Goal: Task Accomplishment & Management: Manage account settings

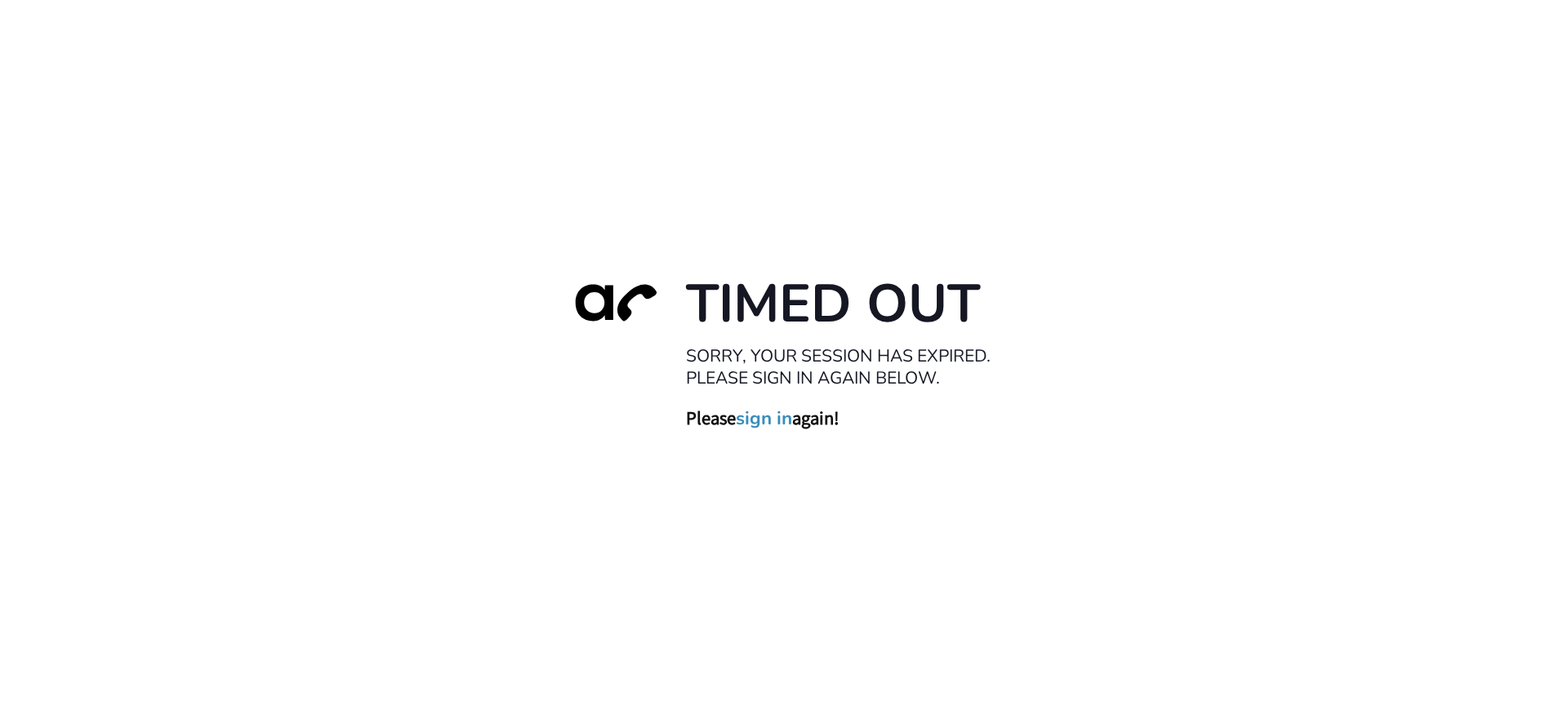
click at [779, 418] on link "sign in" at bounding box center [764, 418] width 56 height 23
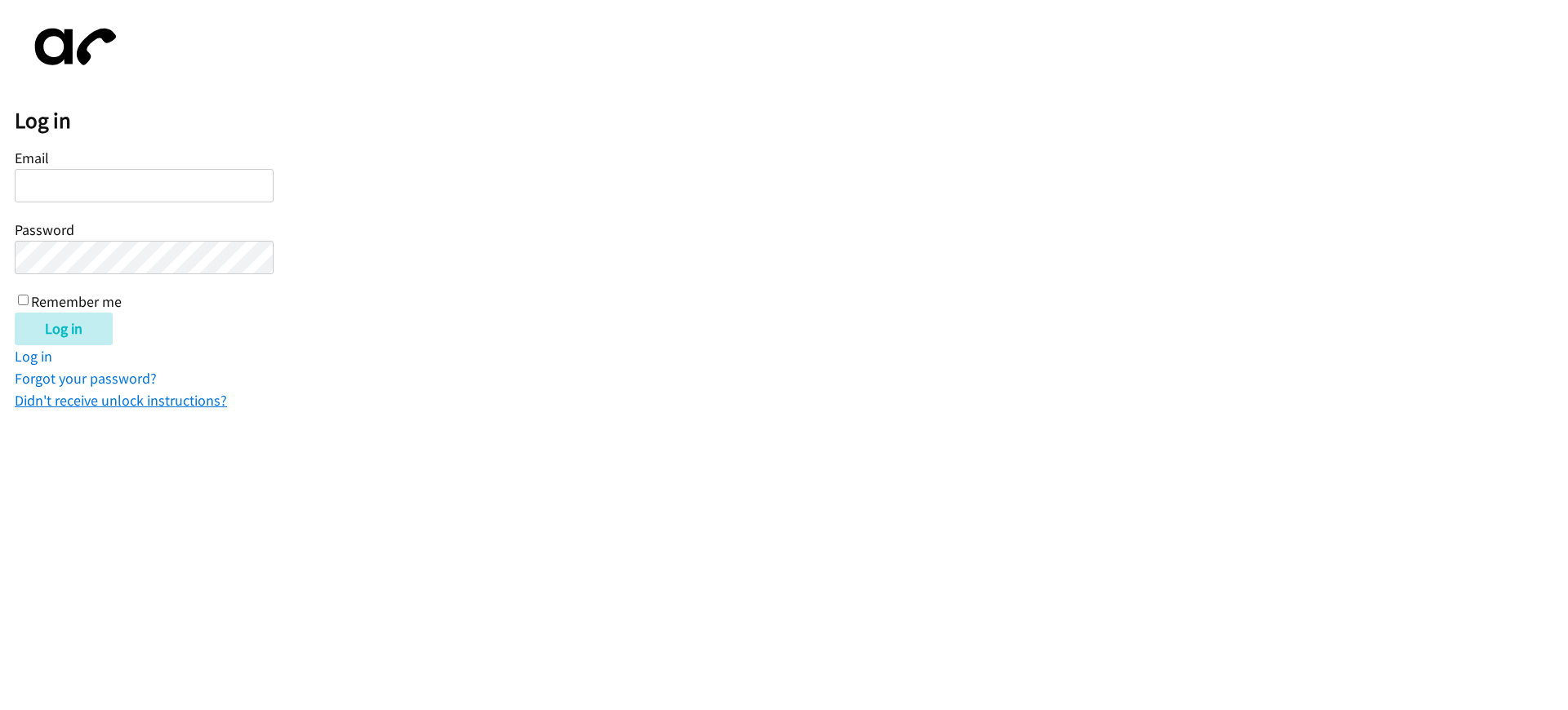
click at [124, 397] on link "Didn't receive unlock instructions?" at bounding box center [121, 400] width 212 height 19
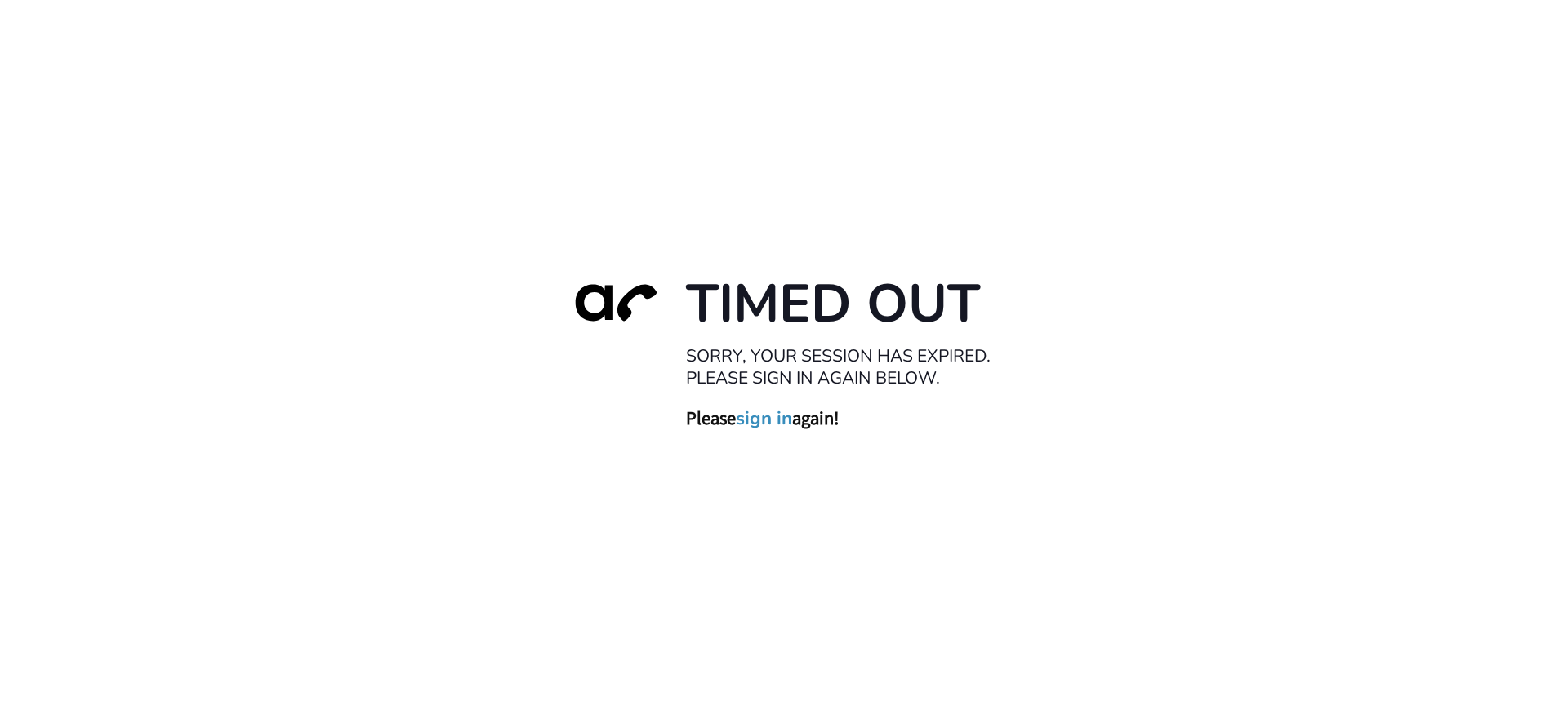
click at [779, 418] on link "sign in" at bounding box center [764, 418] width 56 height 23
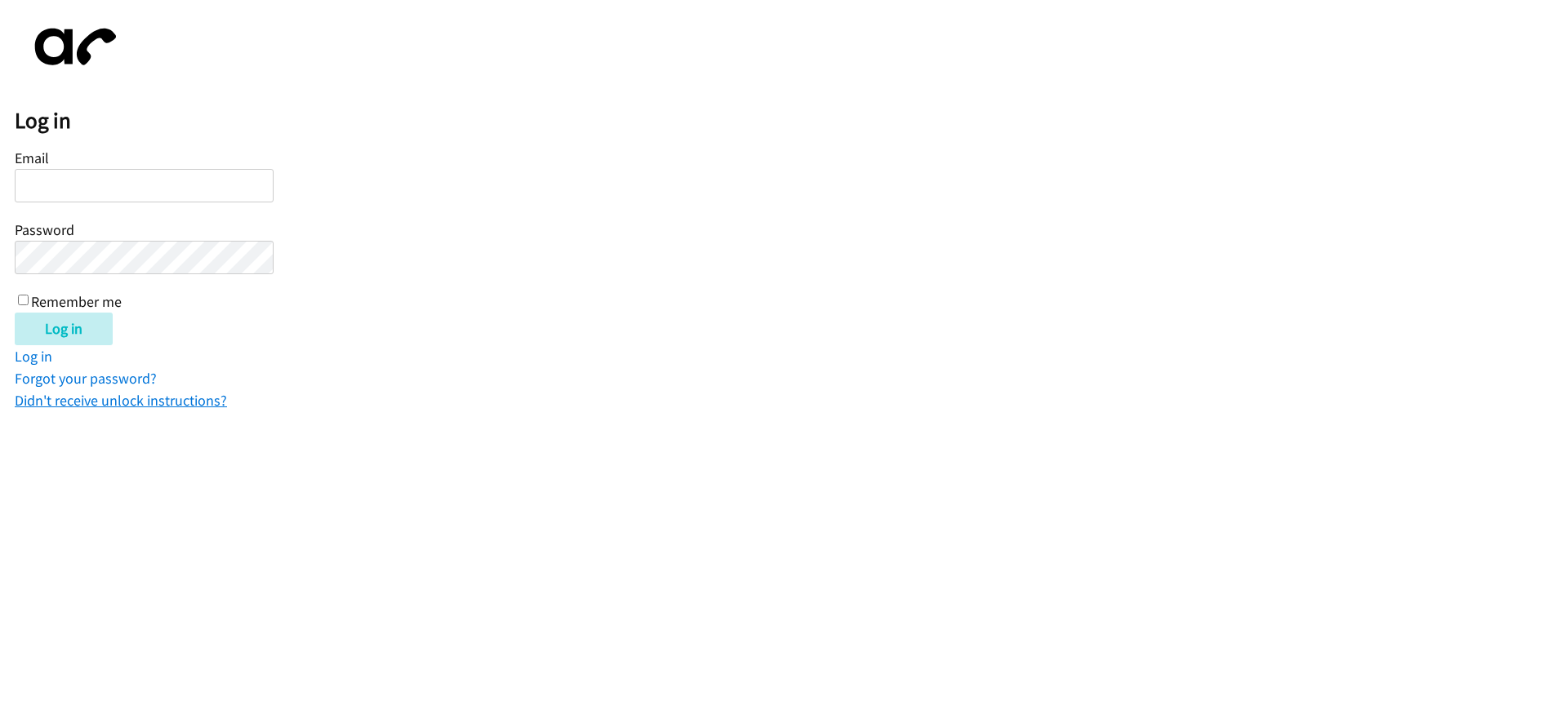
click at [124, 397] on link "Didn't receive unlock instructions?" at bounding box center [121, 400] width 212 height 19
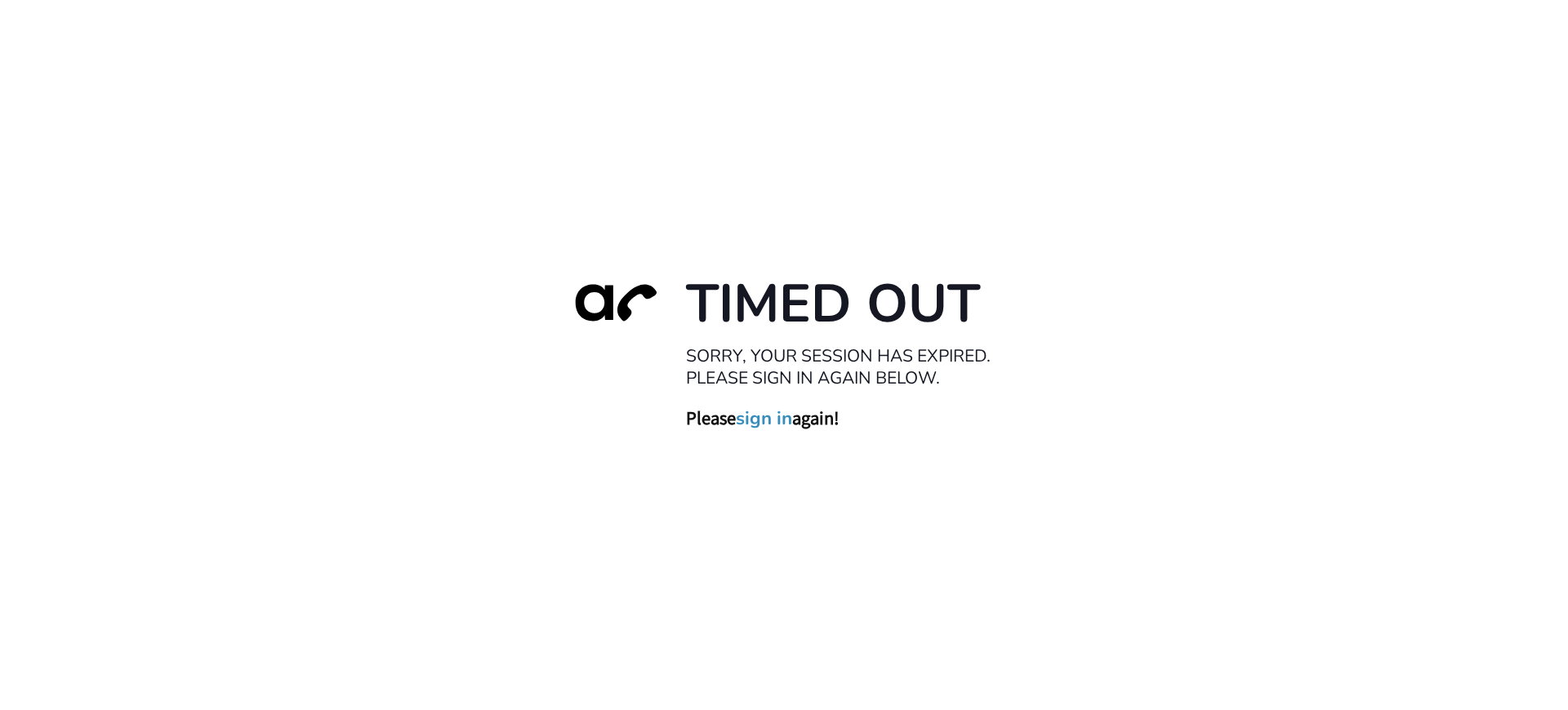
click at [779, 418] on link "sign in" at bounding box center [764, 418] width 56 height 23
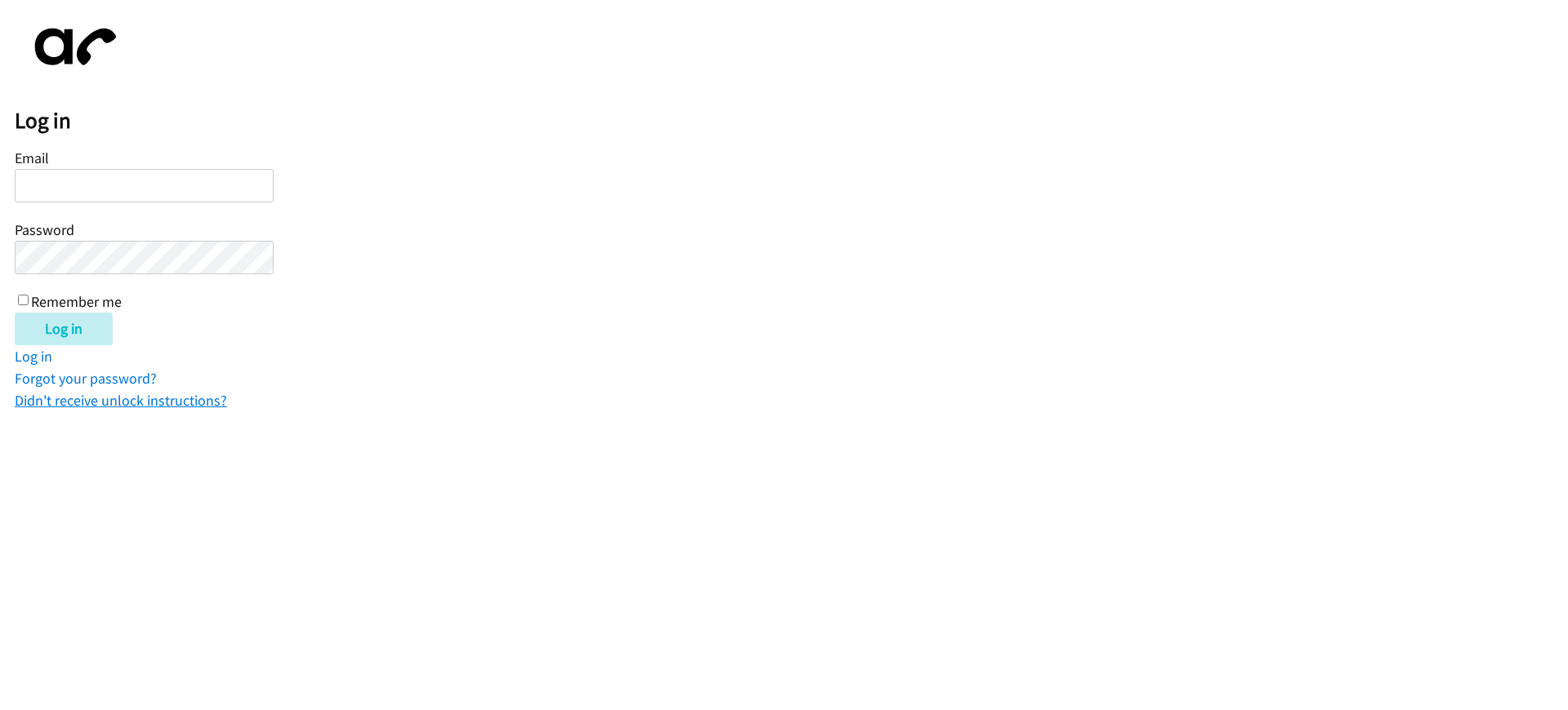
click at [124, 397] on link "Didn't receive unlock instructions?" at bounding box center [121, 400] width 212 height 19
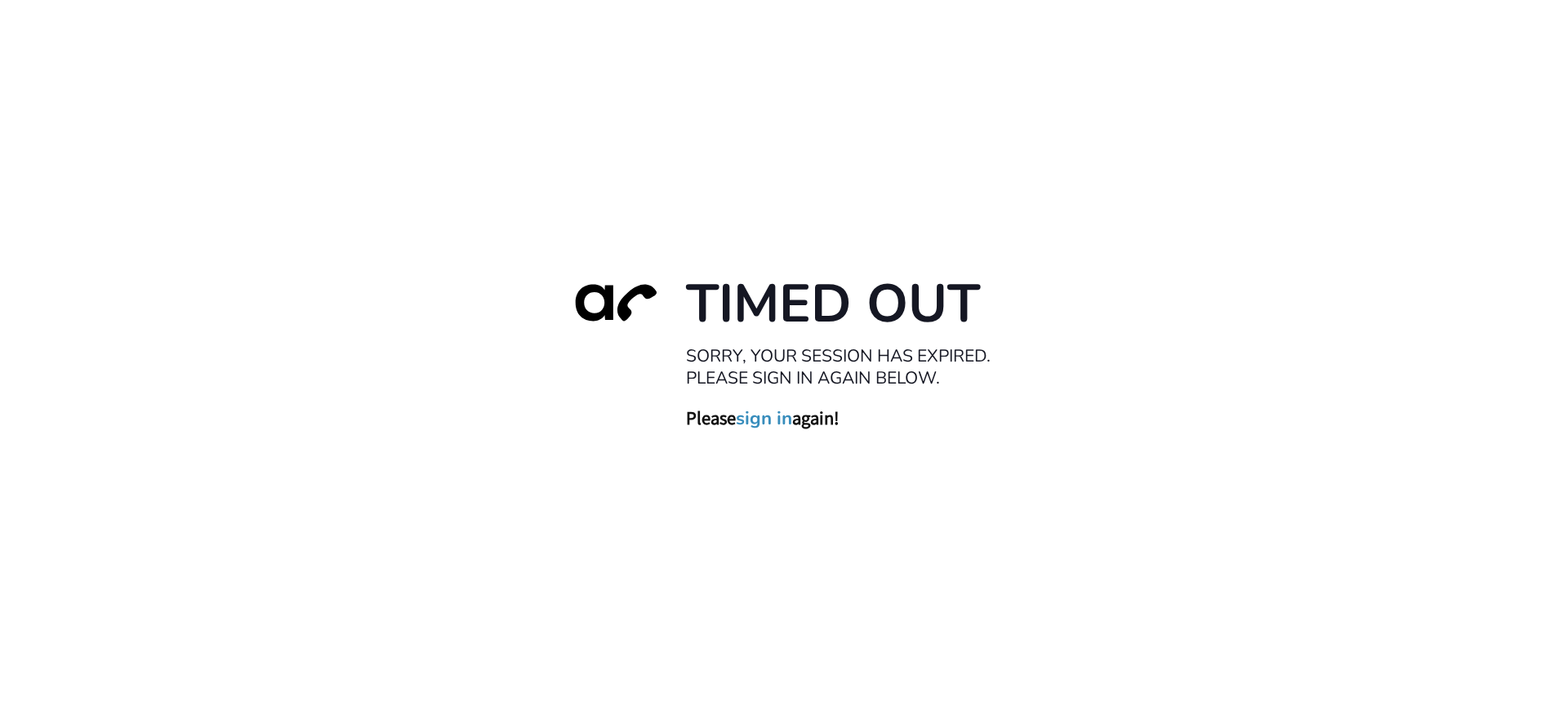
click at [779, 418] on link "sign in" at bounding box center [764, 418] width 56 height 23
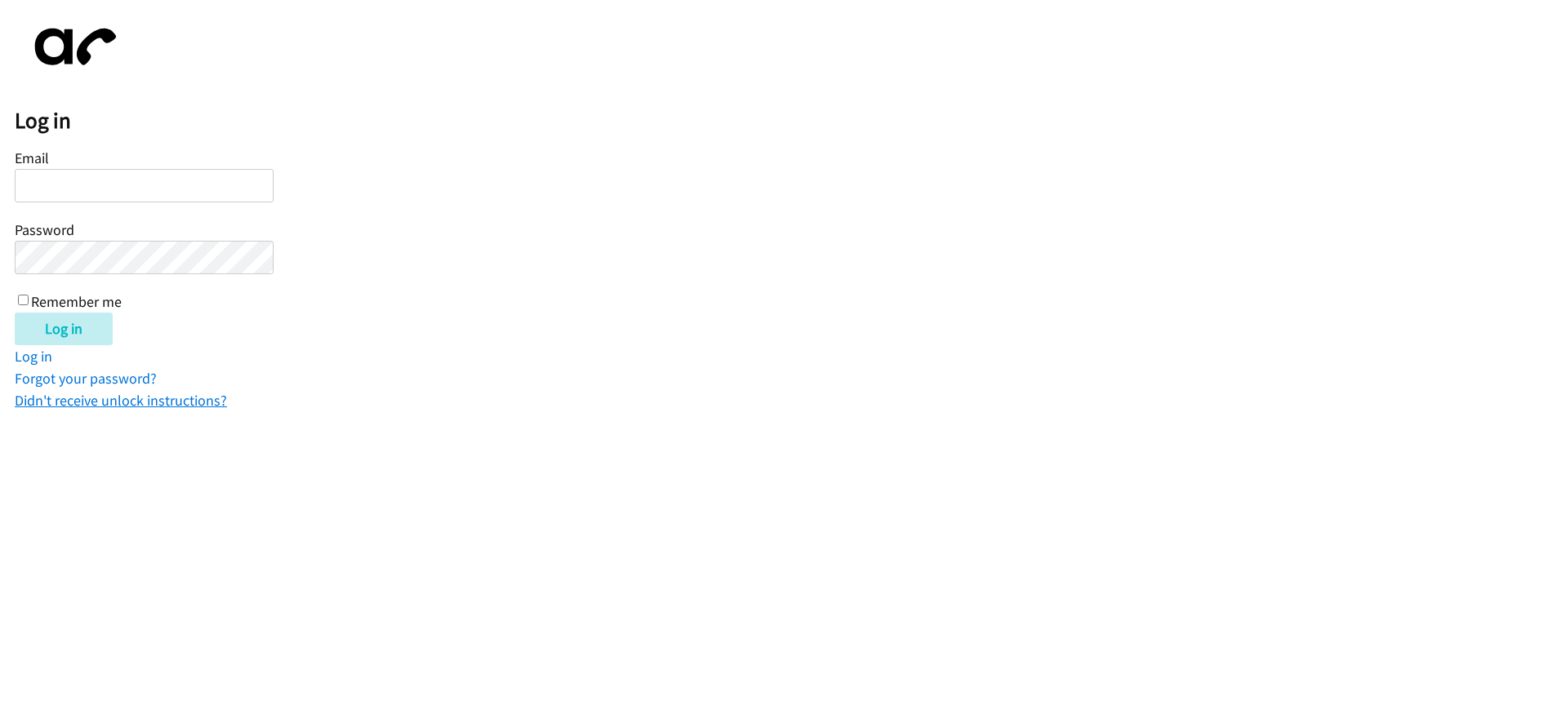
click at [124, 397] on link "Didn't receive unlock instructions?" at bounding box center [121, 400] width 212 height 19
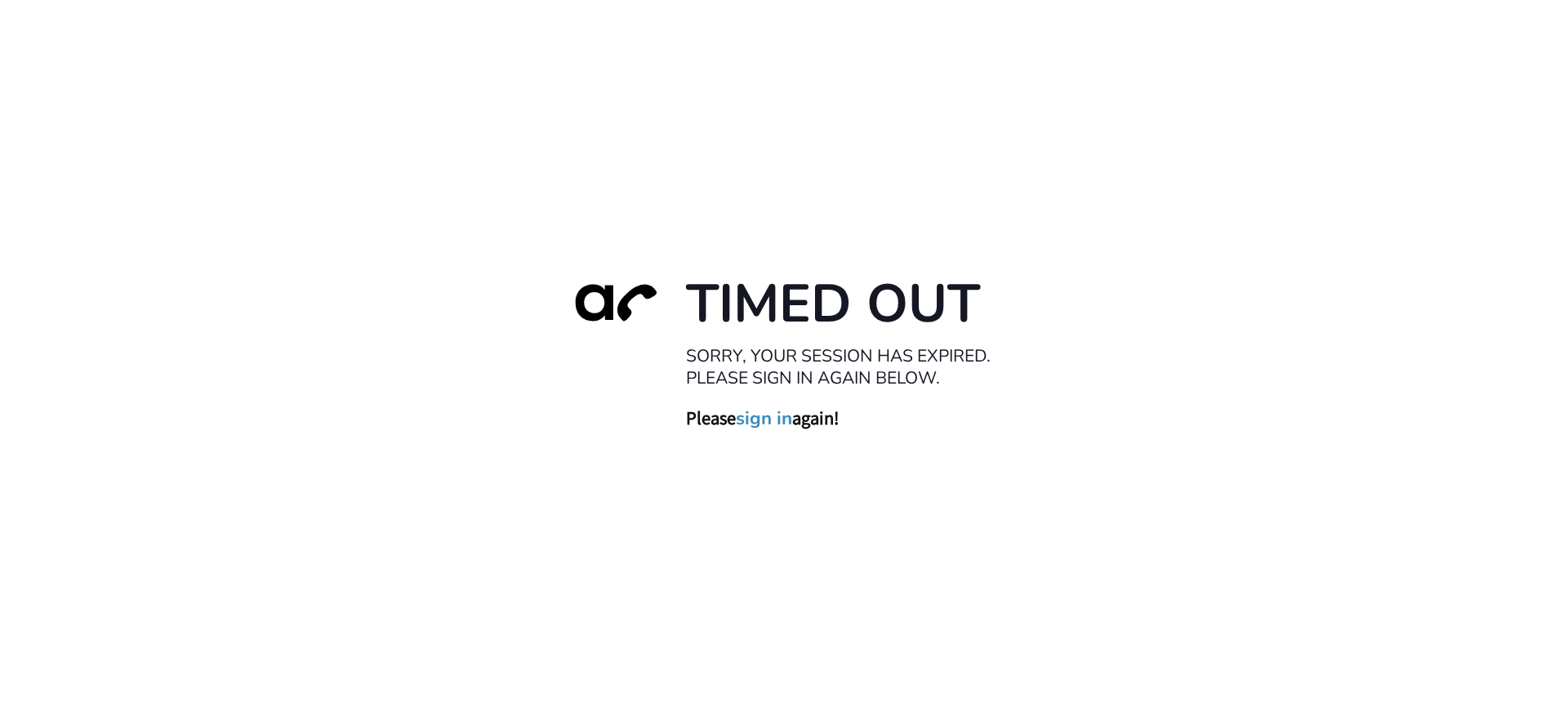
click at [779, 418] on link "sign in" at bounding box center [764, 418] width 56 height 23
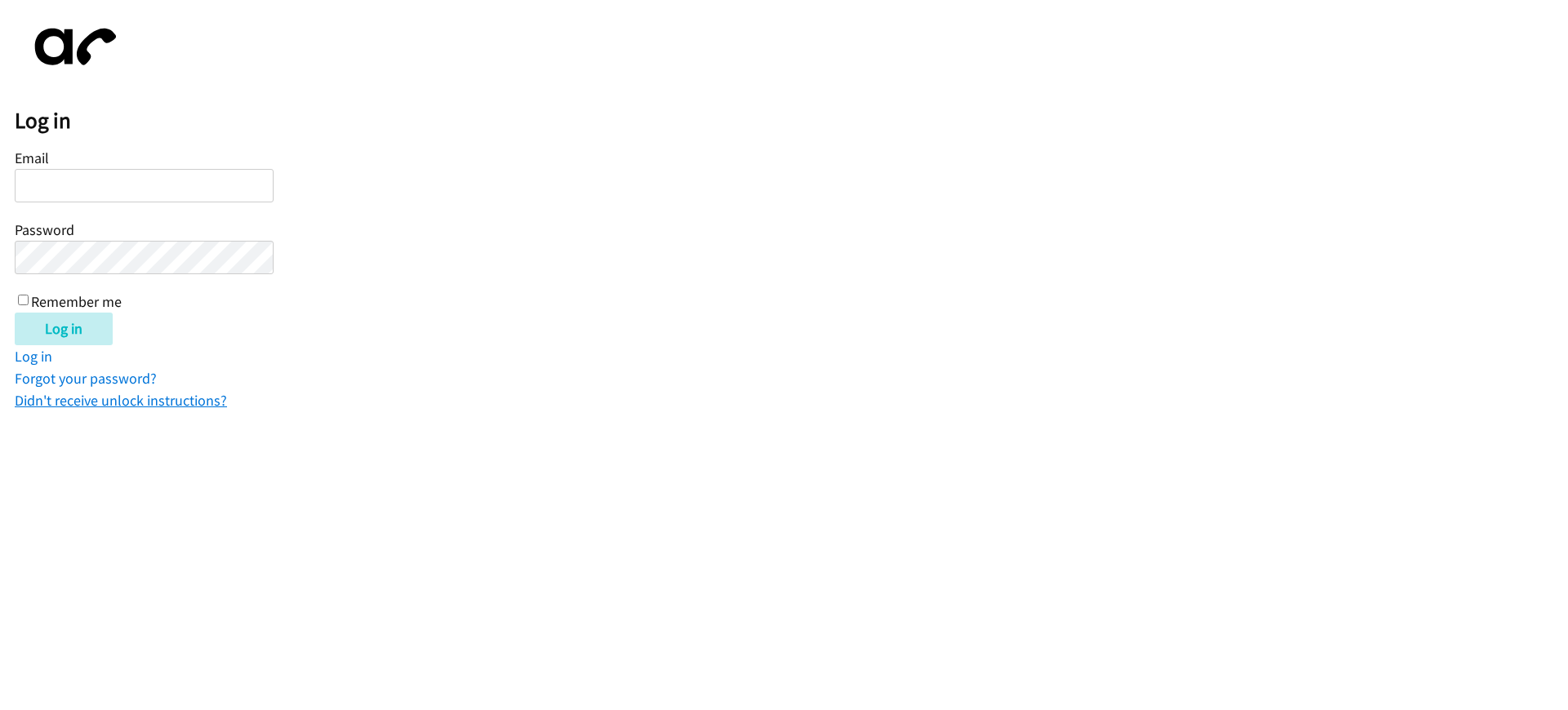
click at [124, 397] on link "Didn't receive unlock instructions?" at bounding box center [121, 400] width 212 height 19
